Goal: Task Accomplishment & Management: Manage account settings

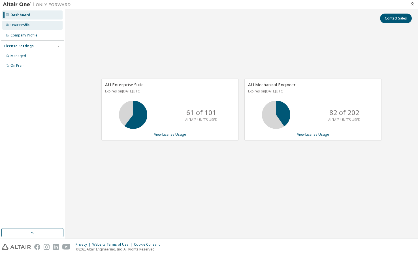
click at [24, 25] on div "User Profile" at bounding box center [19, 25] width 19 height 5
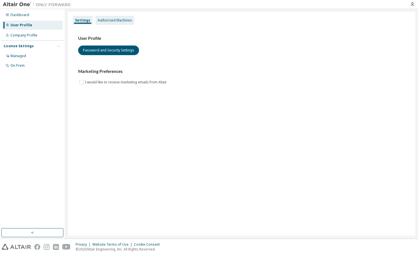
click at [113, 18] on div "Authorized Machines" at bounding box center [114, 20] width 39 height 9
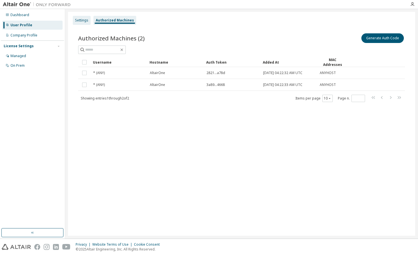
click at [81, 20] on div "Settings" at bounding box center [81, 20] width 13 height 5
